Goal: Navigation & Orientation: Find specific page/section

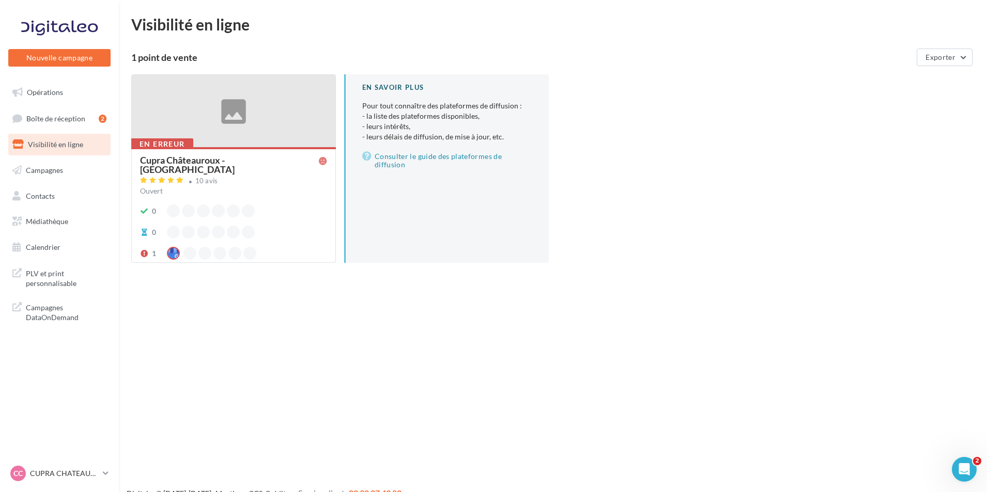
click at [66, 79] on ul "Opérations Boîte de réception 2 Visibilité en ligne Campagnes Contacts Mes cibl…" at bounding box center [59, 169] width 111 height 185
click at [65, 90] on link "Opérations" at bounding box center [59, 93] width 106 height 22
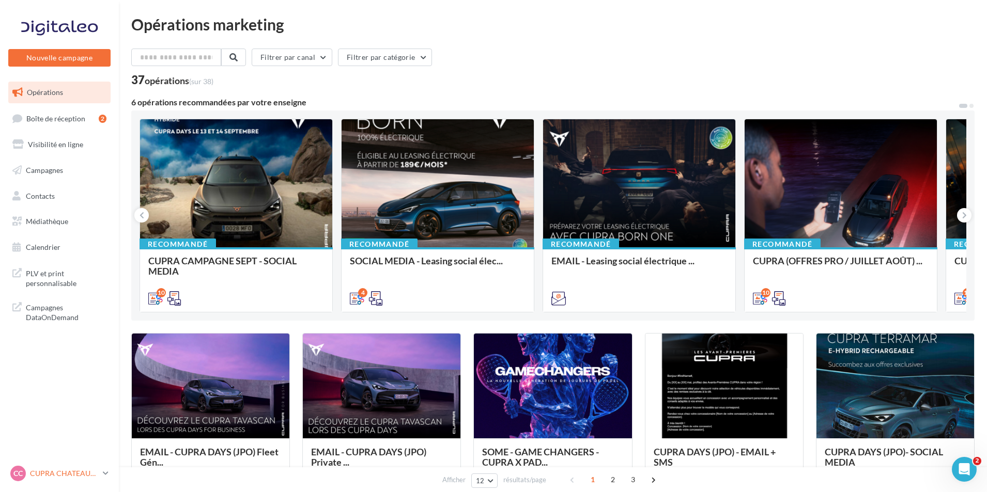
click at [73, 480] on div "CC CUPRA CHATEAUROUX cupra-[GEOGRAPHIC_DATA]-36007" at bounding box center [54, 473] width 88 height 15
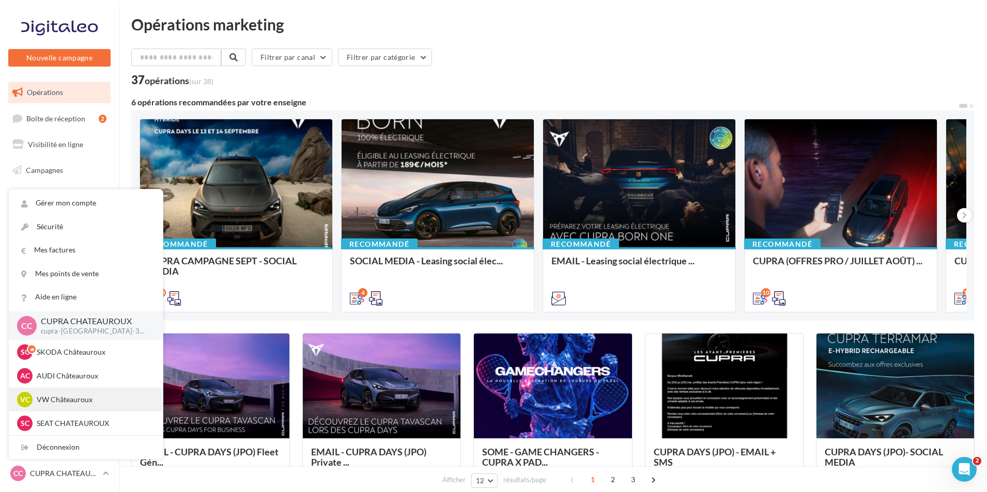
click at [86, 404] on p "VW Châteauroux" at bounding box center [94, 400] width 114 height 10
